Goal: Navigation & Orientation: Find specific page/section

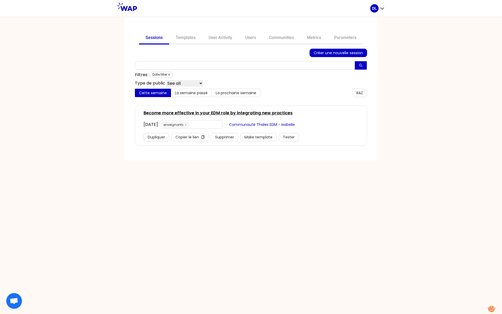
click at [170, 74] on icon "close" at bounding box center [169, 74] width 3 height 3
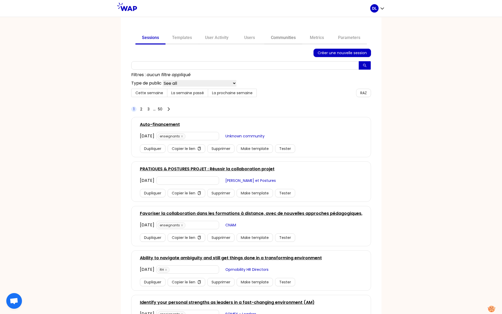
click at [289, 39] on link "Communities" at bounding box center [283, 38] width 38 height 13
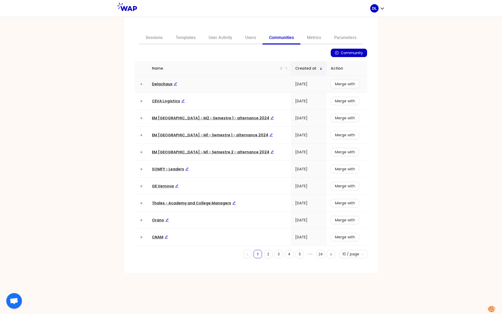
click at [159, 84] on span "Delachaux" at bounding box center [164, 83] width 25 height 5
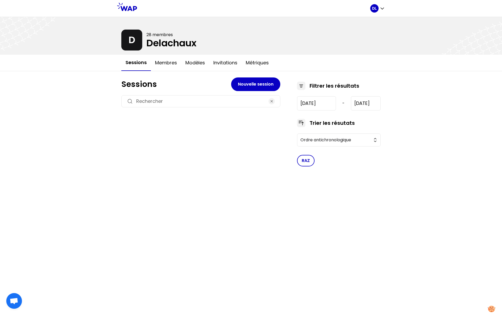
type input "[DATE]"
click at [157, 64] on button "Membres" at bounding box center [166, 63] width 30 height 16
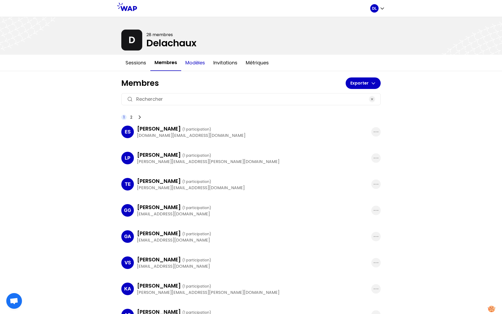
click at [194, 66] on button "Modèles" at bounding box center [195, 63] width 28 height 16
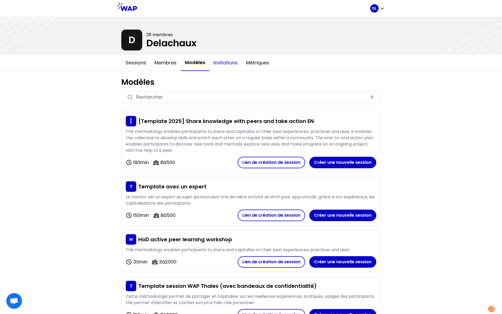
click at [228, 67] on button "Invitations" at bounding box center [225, 63] width 32 height 16
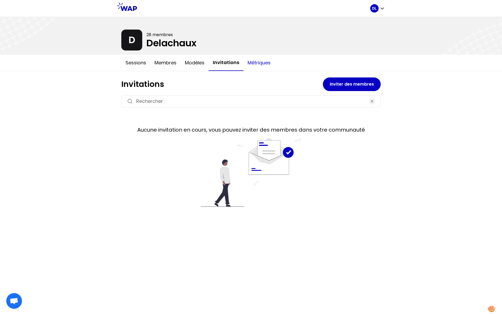
click at [251, 61] on button "Métriques" at bounding box center [258, 63] width 31 height 16
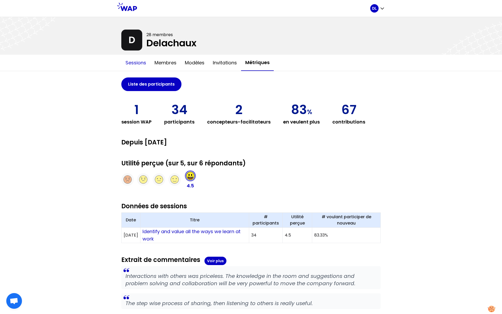
click at [136, 67] on button "Sessions" at bounding box center [135, 63] width 29 height 16
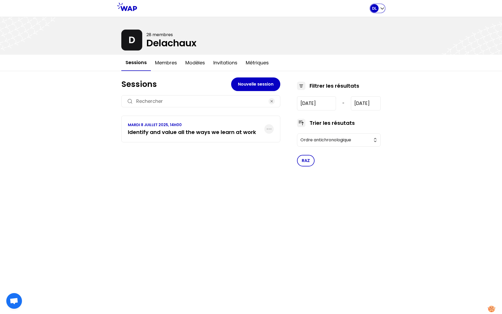
click at [383, 7] on icon "button" at bounding box center [382, 8] width 5 height 5
click at [363, 27] on button "Accueil" at bounding box center [357, 30] width 56 height 9
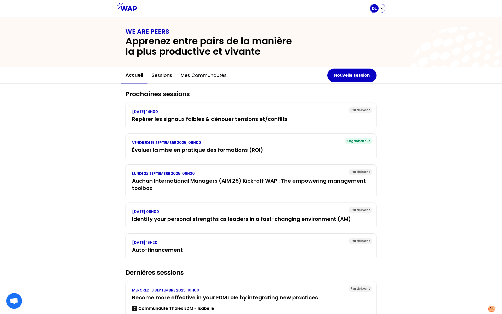
click at [380, 9] on icon "button" at bounding box center [382, 8] width 5 height 5
click at [377, 17] on button "Sessions" at bounding box center [357, 21] width 56 height 9
